Goal: Check status

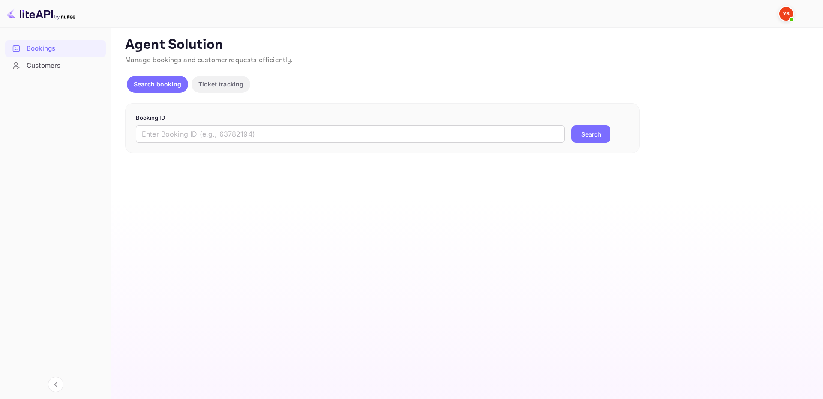
click at [526, 138] on input "text" at bounding box center [350, 134] width 429 height 17
paste input "9748481"
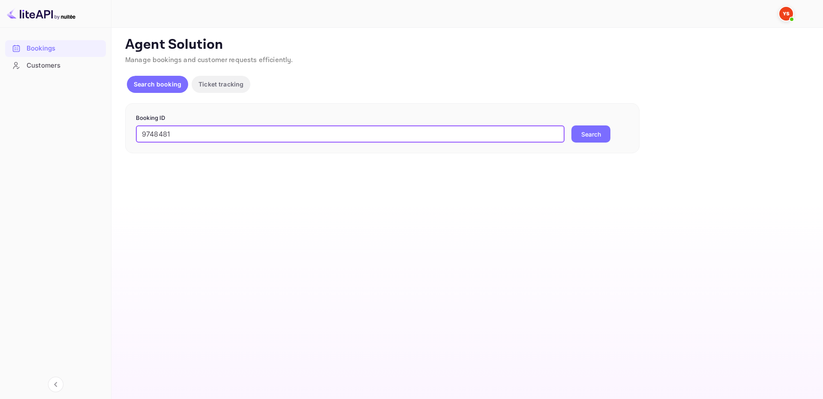
type input "9748481"
click at [581, 137] on button "Search" at bounding box center [590, 134] width 39 height 17
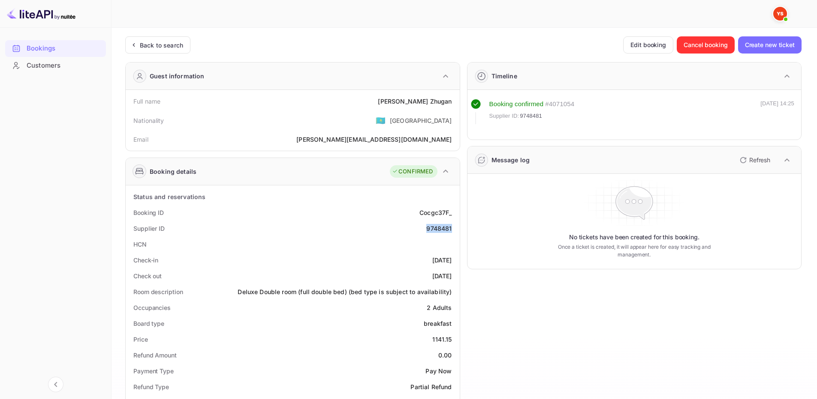
drag, startPoint x: 428, startPoint y: 230, endPoint x: 457, endPoint y: 233, distance: 29.3
copy div "9748481"
drag, startPoint x: 409, startPoint y: 102, endPoint x: 451, endPoint y: 101, distance: 41.6
click at [451, 101] on div "Full name [PERSON_NAME]" at bounding box center [292, 101] width 327 height 16
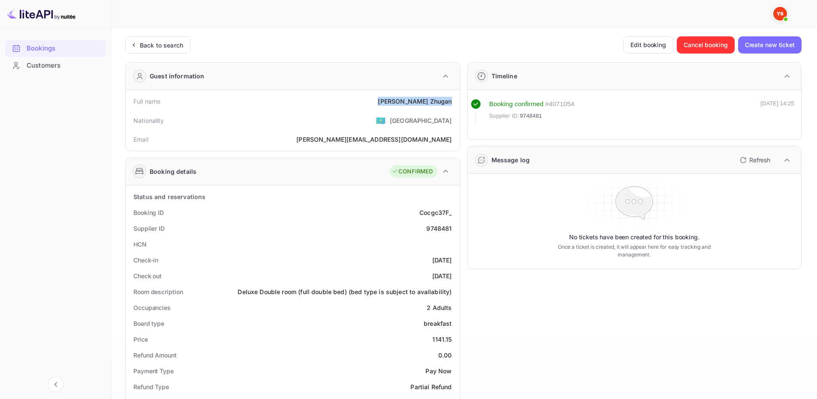
copy div "[PERSON_NAME]"
drag, startPoint x: 427, startPoint y: 337, endPoint x: 452, endPoint y: 337, distance: 24.9
click at [452, 337] on div "Price 1141.15" at bounding box center [292, 340] width 327 height 16
copy div "1141.15"
